Goal: Task Accomplishment & Management: Complete application form

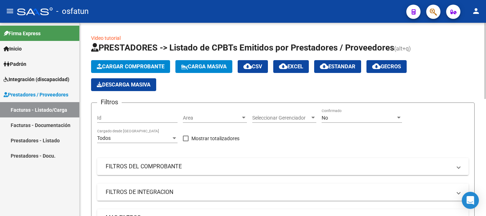
click at [148, 60] on button "Cargar Comprobante" at bounding box center [130, 66] width 79 height 13
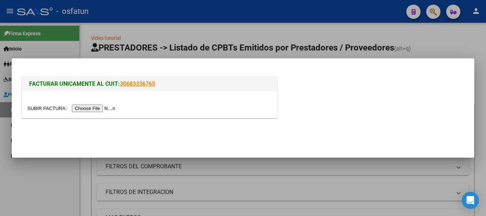
click at [103, 106] on input "file" at bounding box center [72, 108] width 90 height 7
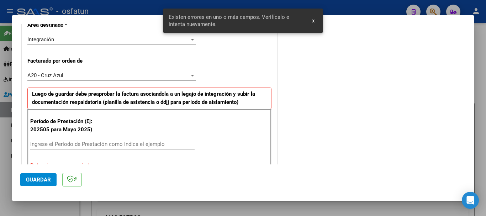
scroll to position [189, 0]
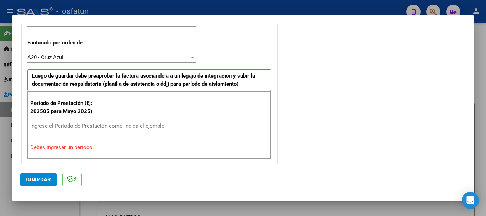
click at [41, 127] on input "Ingrese el Período de Prestación como indica el ejemplo" at bounding box center [112, 126] width 164 height 6
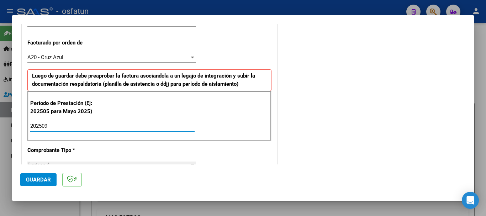
type input "202509"
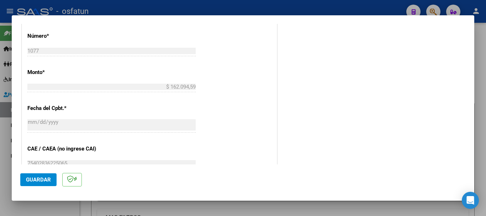
scroll to position [379, 0]
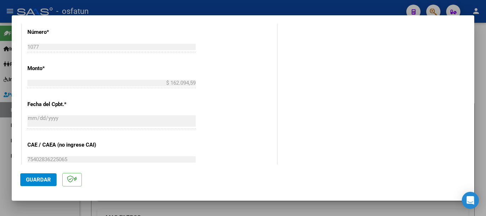
click at [42, 179] on span "Guardar" at bounding box center [38, 179] width 25 height 6
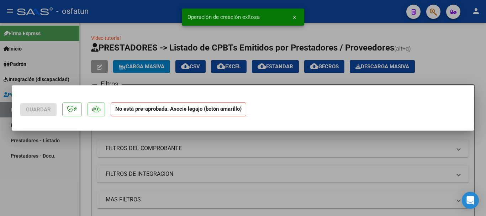
scroll to position [0, 0]
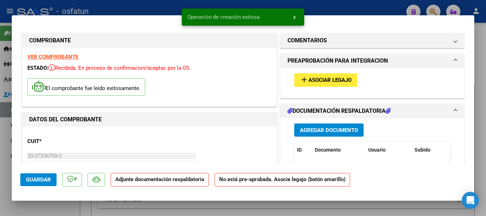
click at [344, 72] on div "add Asociar Legajo" at bounding box center [372, 80] width 166 height 24
click at [327, 81] on span "Asociar Legajo" at bounding box center [329, 80] width 43 height 6
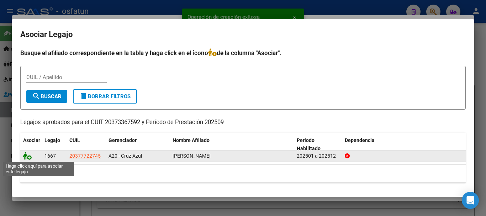
drag, startPoint x: 27, startPoint y: 155, endPoint x: 55, endPoint y: 162, distance: 29.0
click at [26, 155] on icon at bounding box center [27, 156] width 9 height 8
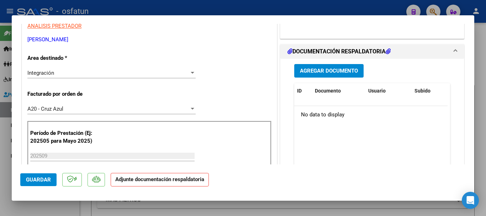
scroll to position [155, 0]
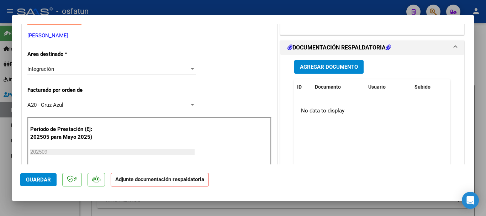
click at [353, 69] on button "Agregar Documento" at bounding box center [328, 66] width 69 height 13
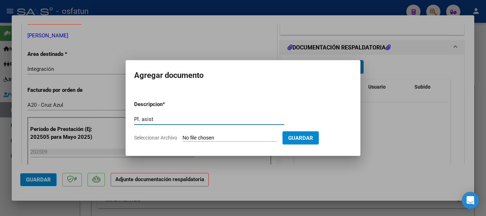
type input "Pl. asist"
click at [216, 140] on input "Seleccionar Archivo" at bounding box center [229, 138] width 94 height 7
type input "C:\fakepath\ASIST.jpg"
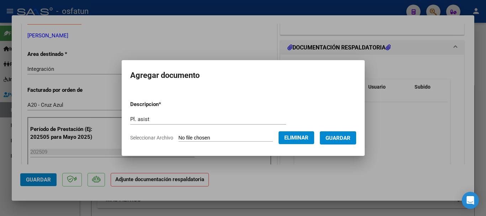
click at [350, 140] on span "Guardar" at bounding box center [337, 138] width 25 height 6
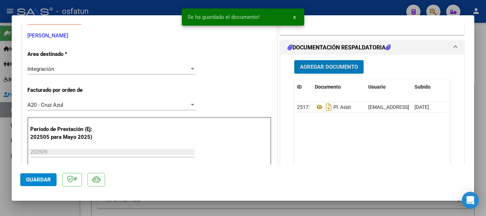
click at [332, 70] on span "Agregar Documento" at bounding box center [329, 67] width 58 height 6
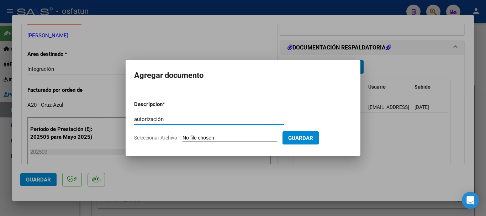
type input "autorización"
click at [219, 136] on input "Seleccionar Archivo" at bounding box center [229, 138] width 94 height 7
type input "C:\fakepath\[PERSON_NAME] AUTORIZACIONES.pdf"
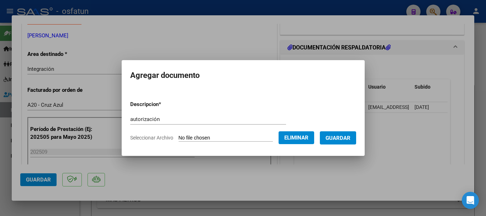
click at [346, 143] on button "Guardar" at bounding box center [338, 137] width 36 height 13
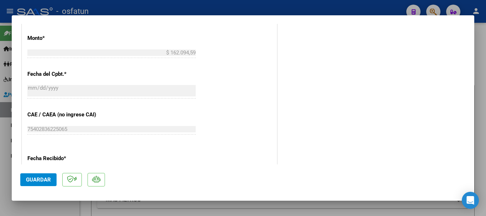
scroll to position [572, 0]
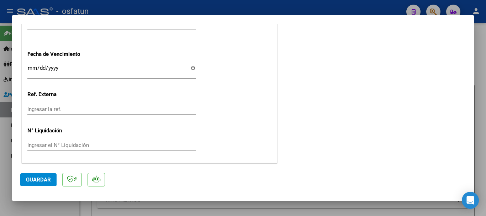
click at [43, 181] on span "Guardar" at bounding box center [38, 179] width 25 height 6
click at [34, 180] on span "Guardar" at bounding box center [38, 179] width 25 height 6
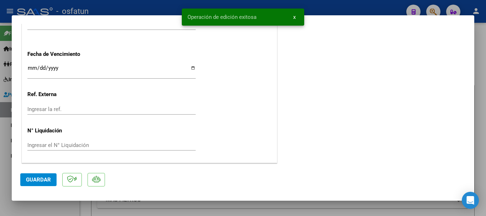
drag, startPoint x: 479, startPoint y: 112, endPoint x: 439, endPoint y: 130, distance: 44.1
click at [478, 113] on div at bounding box center [243, 108] width 486 height 216
type input "$ 0,00"
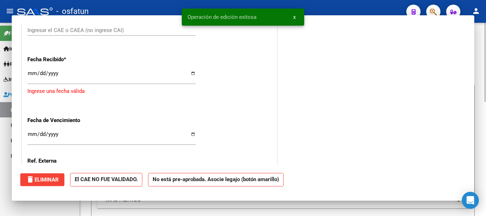
scroll to position [0, 0]
